Goal: Task Accomplishment & Management: Manage account settings

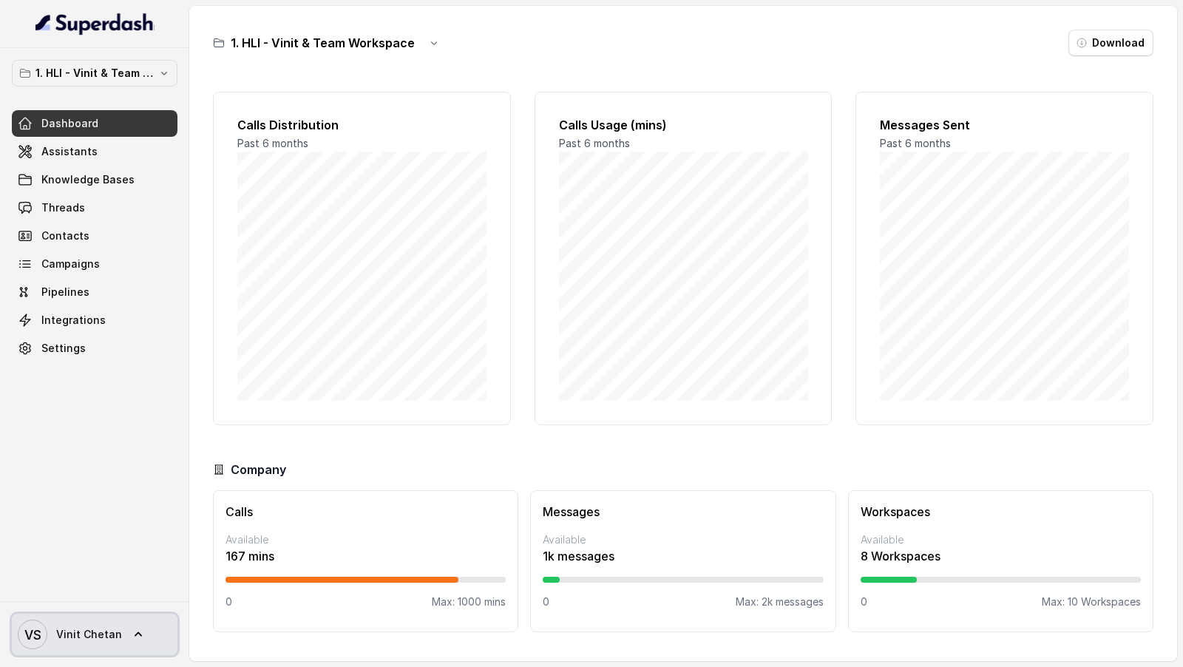
click at [105, 649] on span "VS Vinit Chetan" at bounding box center [70, 635] width 104 height 30
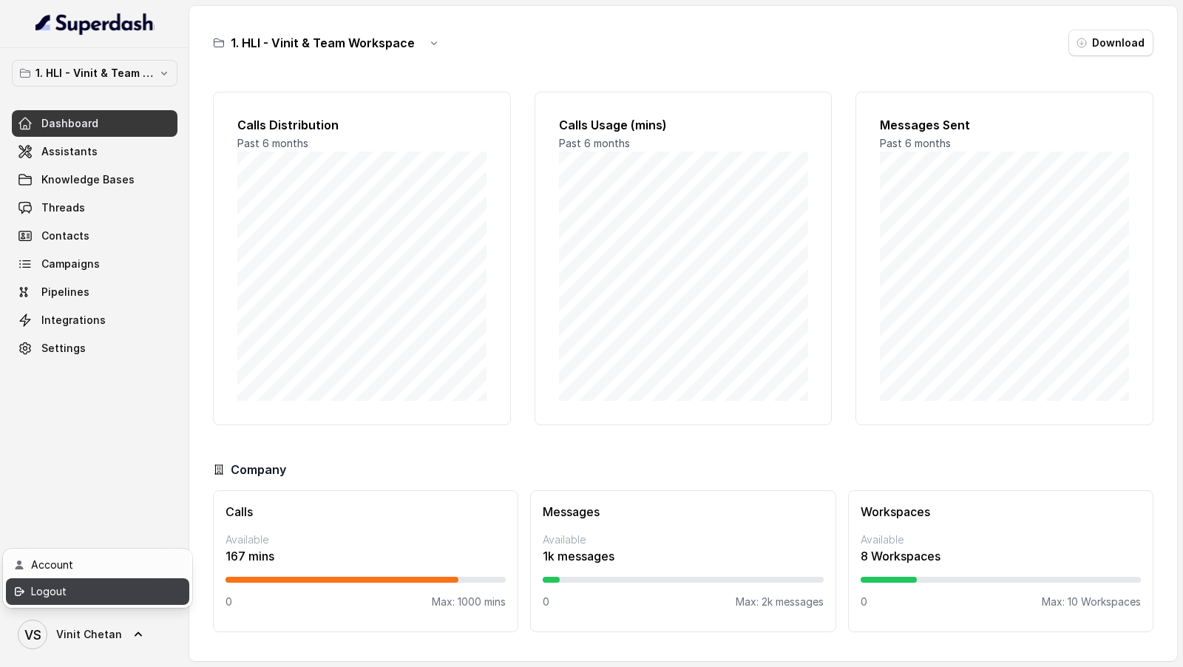
click at [124, 598] on div "Logout" at bounding box center [94, 592] width 126 height 18
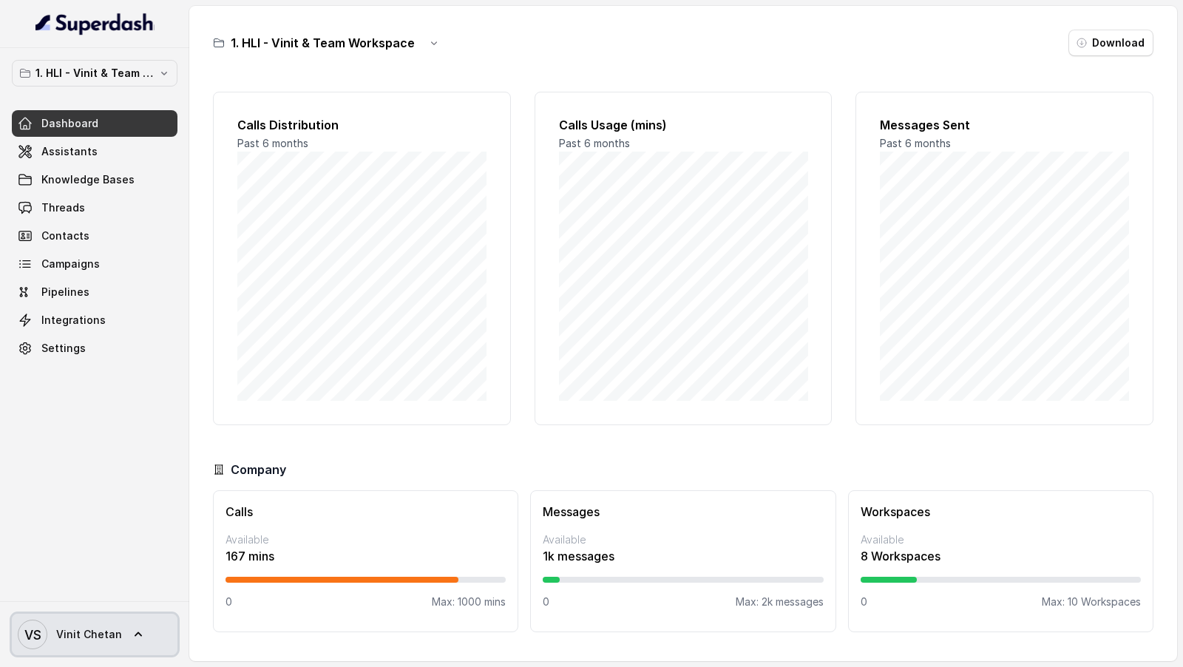
click at [129, 647] on link "VS Vinit Chetan" at bounding box center [95, 634] width 166 height 41
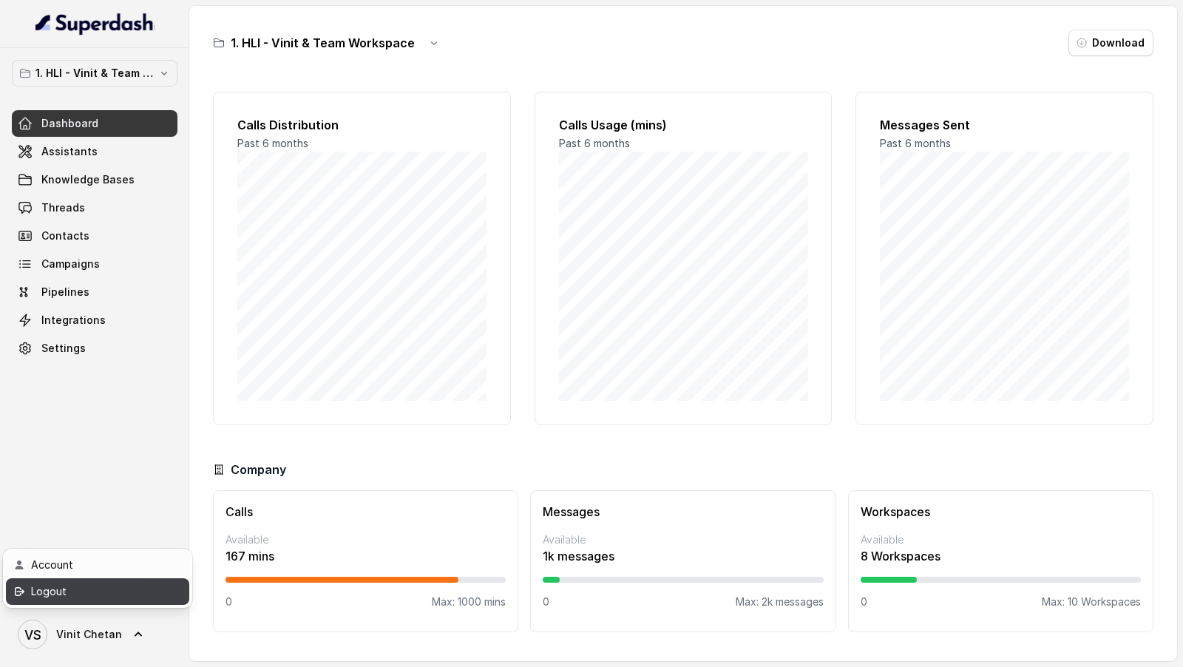
click at [148, 595] on div "Logout" at bounding box center [94, 592] width 126 height 18
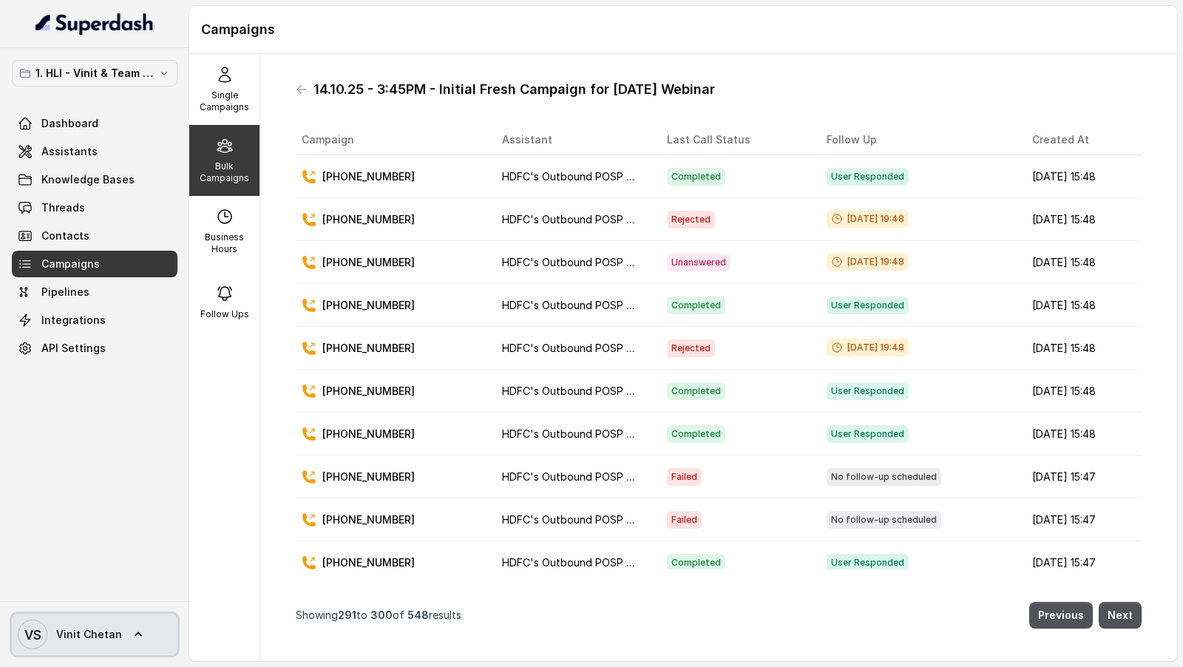
click at [104, 654] on link "VS Vinit Chetan" at bounding box center [95, 634] width 166 height 41
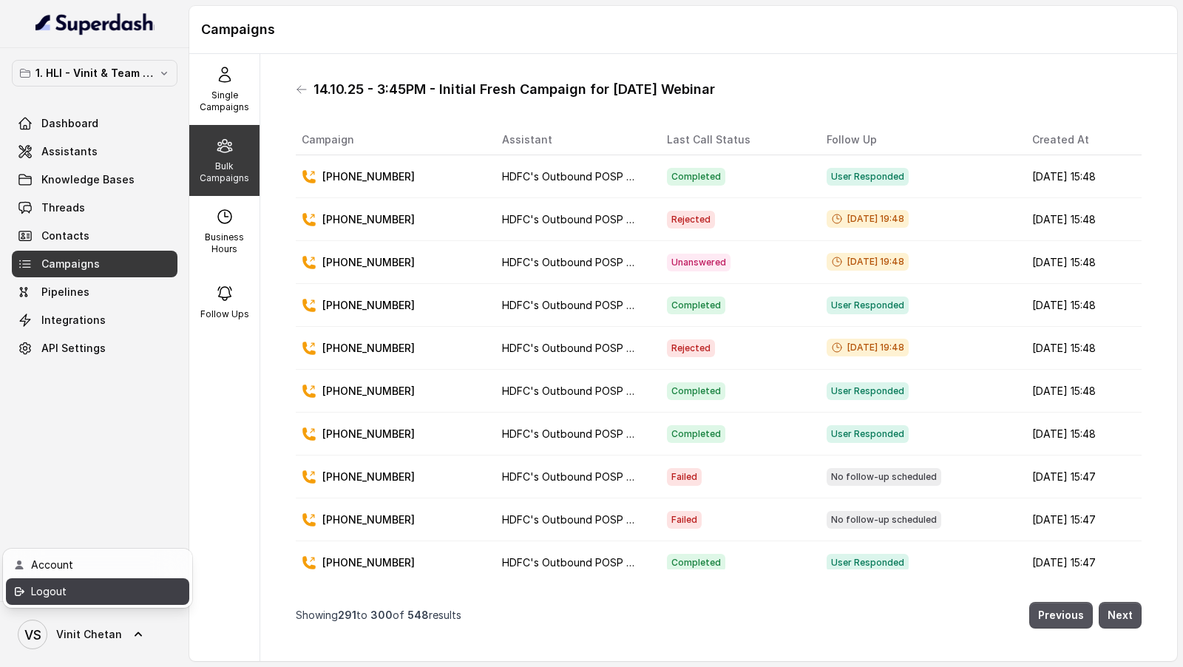
click at [129, 594] on div "Logout" at bounding box center [94, 592] width 126 height 18
